Goal: Browse casually

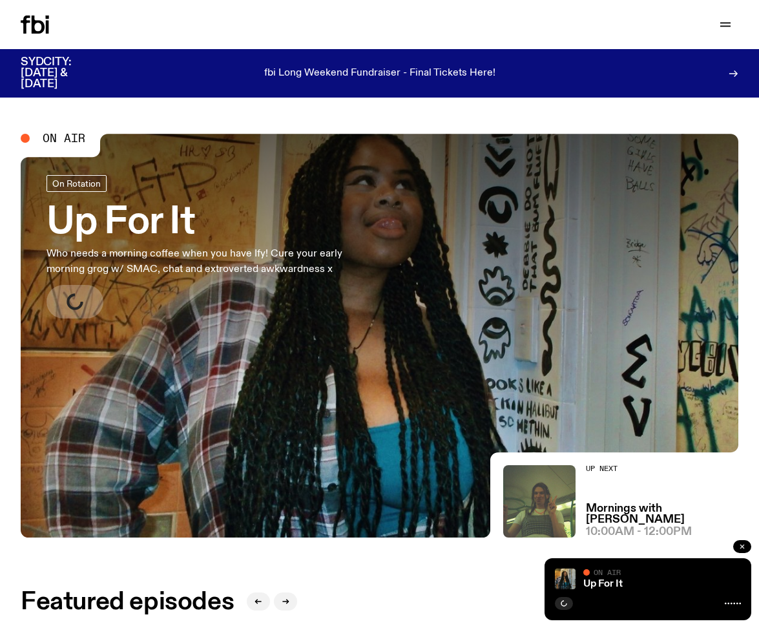
click at [742, 545] on icon "button" at bounding box center [742, 546] width 8 height 8
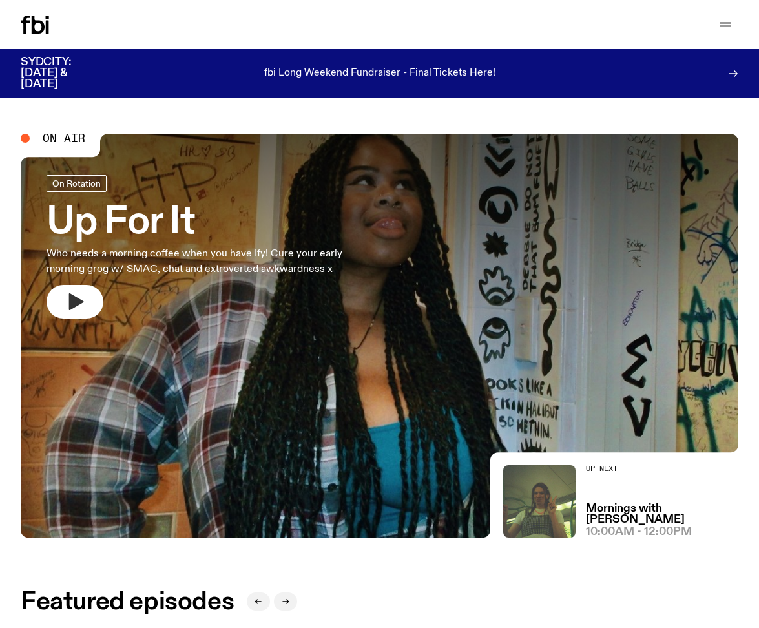
click at [70, 300] on icon "button" at bounding box center [76, 301] width 15 height 17
